Goal: Task Accomplishment & Management: Use online tool/utility

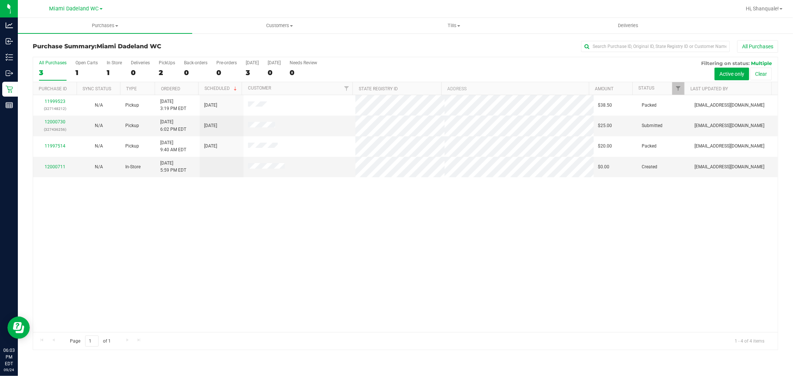
click at [350, 243] on div "11999523 (327148212) N/A Pickup [DATE] 3:19 PM EDT 9/24/2025 $38.50 Packed [EMA…" at bounding box center [405, 213] width 744 height 237
drag, startPoint x: 435, startPoint y: 229, endPoint x: 342, endPoint y: 228, distance: 92.5
click at [433, 229] on div "11999523 (327148212) N/A Pickup [DATE] 3:19 PM EDT 9/24/2025 $38.50 Packed [EMA…" at bounding box center [405, 213] width 744 height 237
click at [62, 124] on link "12000730" at bounding box center [55, 121] width 21 height 5
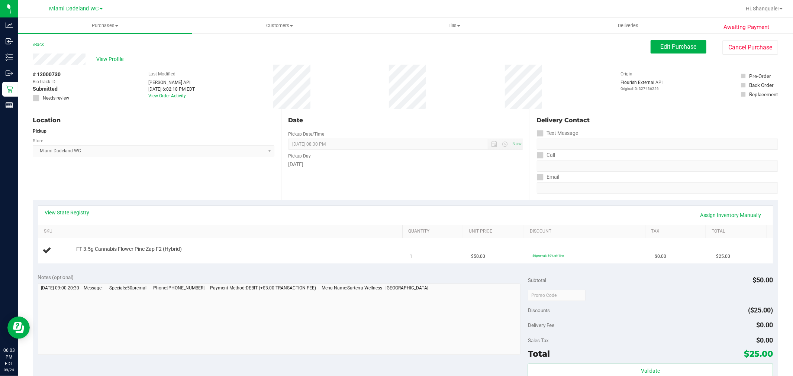
click at [215, 164] on div "Location Pickup Store [GEOGRAPHIC_DATA] WC Select Store [PERSON_NAME][GEOGRAPHI…" at bounding box center [157, 154] width 248 height 91
click at [418, 184] on div "Date Pickup Date/Time [DATE] Now [DATE] 08:30 PM Now Pickup Day [DATE]" at bounding box center [405, 154] width 248 height 91
click at [473, 180] on div "Date Pickup Date/Time [DATE] Now [DATE] 08:30 PM Now Pickup Day [DATE]" at bounding box center [405, 154] width 248 height 91
click at [144, 176] on div "Location Pickup Store [GEOGRAPHIC_DATA] WC Select Store [PERSON_NAME][GEOGRAPHI…" at bounding box center [157, 154] width 248 height 91
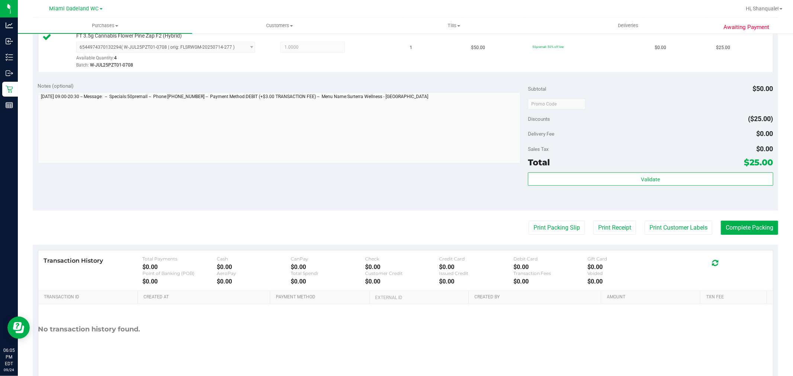
scroll to position [232, 0]
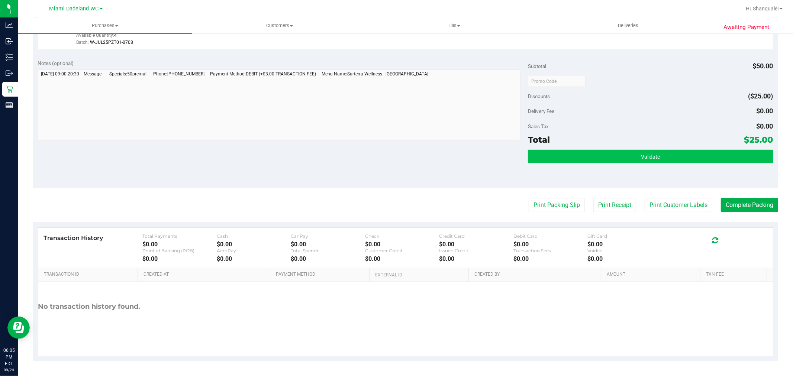
drag, startPoint x: 648, startPoint y: 139, endPoint x: 651, endPoint y: 153, distance: 15.2
click at [648, 139] on div "Total $25.00" at bounding box center [650, 139] width 245 height 13
click at [652, 157] on span "Validate" at bounding box center [650, 157] width 19 height 6
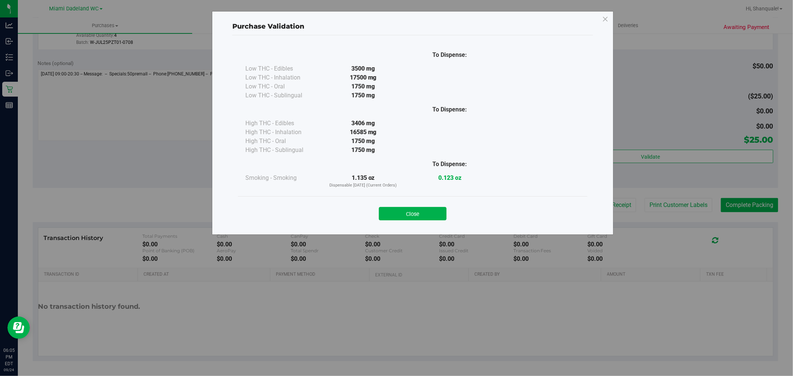
click at [421, 221] on div "Close" at bounding box center [412, 211] width 349 height 30
click at [422, 218] on button "Close" at bounding box center [413, 213] width 68 height 13
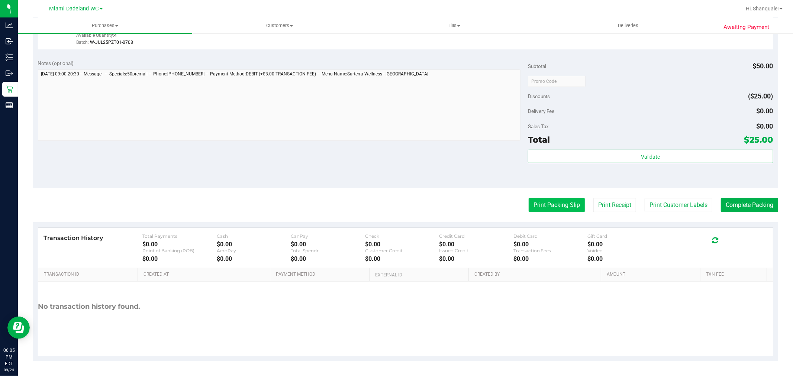
click at [533, 202] on button "Print Packing Slip" at bounding box center [556, 205] width 56 height 14
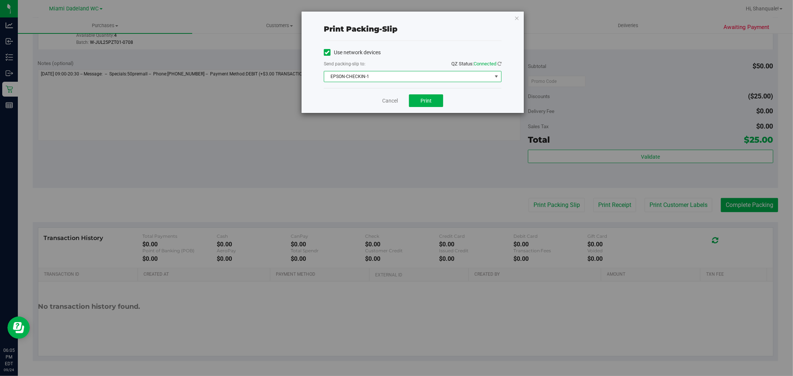
click at [419, 76] on span "EPSON-CHECKIN-1" at bounding box center [408, 76] width 168 height 10
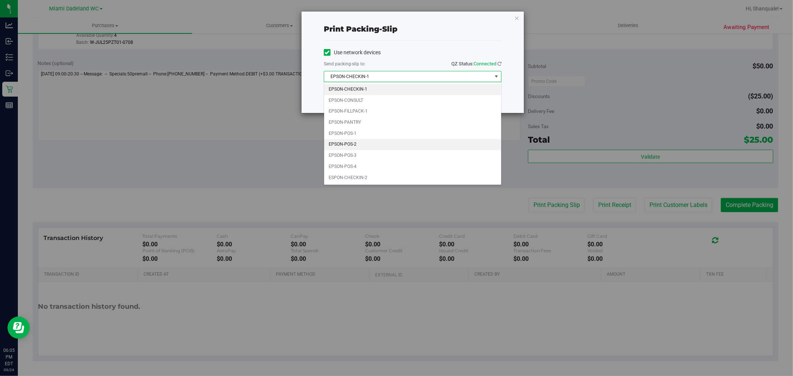
click at [396, 147] on li "EPSON-POS-2" at bounding box center [412, 144] width 177 height 11
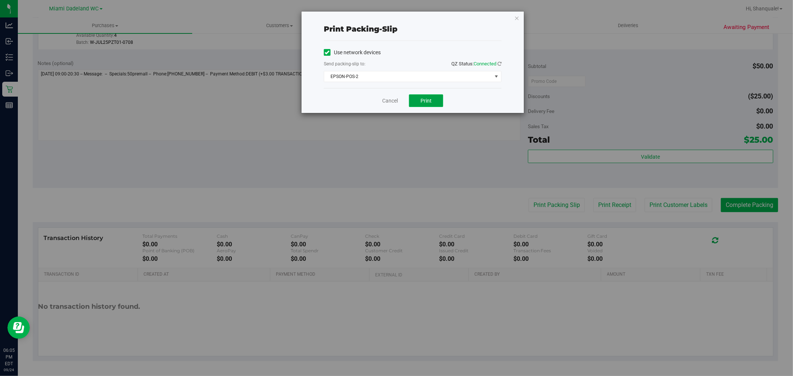
click at [432, 96] on button "Print" at bounding box center [426, 100] width 34 height 13
click at [391, 105] on link "Cancel" at bounding box center [390, 101] width 16 height 8
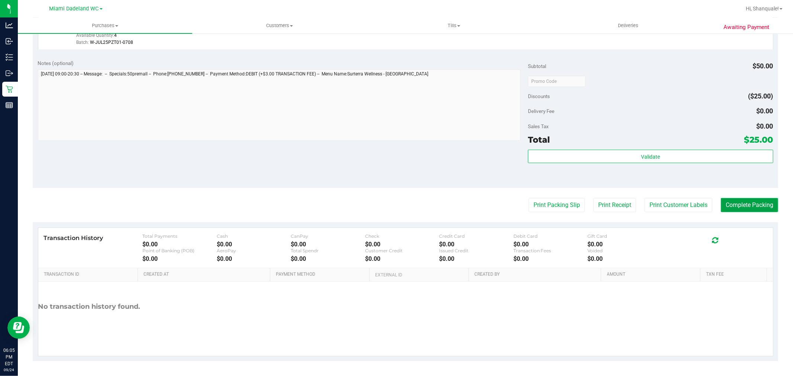
click at [756, 203] on button "Complete Packing" at bounding box center [748, 205] width 57 height 14
